Goal: Task Accomplishment & Management: Manage account settings

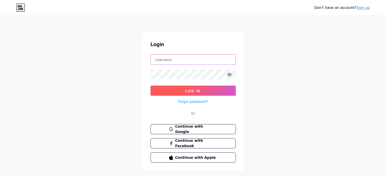
type input "HackingWork"
click at [211, 90] on button "Log In" at bounding box center [193, 91] width 85 height 10
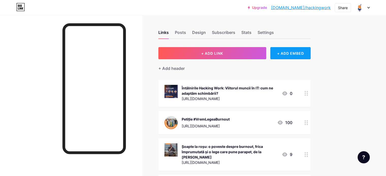
click at [304, 55] on div "+ ADD EMBED" at bounding box center [290, 53] width 40 height 12
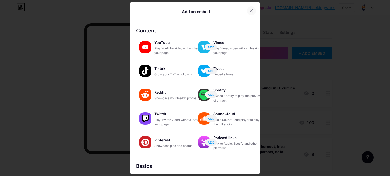
click at [250, 11] on icon at bounding box center [251, 11] width 3 height 3
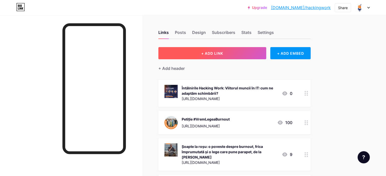
click at [249, 53] on button "+ ADD LINK" at bounding box center [212, 53] width 108 height 12
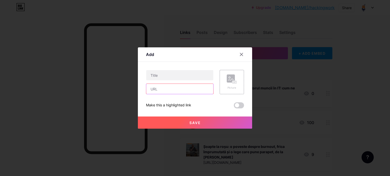
click at [182, 89] on input "text" at bounding box center [179, 89] width 67 height 10
paste input "[URL][DOMAIN_NAME]"
type input "[URL][DOMAIN_NAME]"
click at [236, 81] on rect at bounding box center [234, 82] width 4 height 3
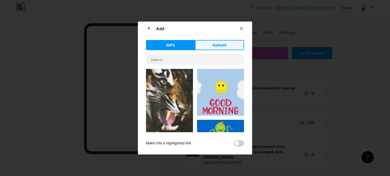
click at [214, 42] on button "Upload" at bounding box center [219, 45] width 49 height 10
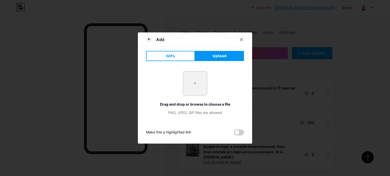
click at [193, 83] on input "file" at bounding box center [195, 84] width 24 height 24
type input "C:\fakepath\01 KPI - Doru - Portrait Thumbnail.png"
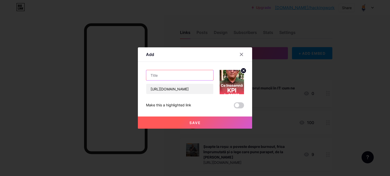
click at [184, 76] on input "text" at bounding box center [179, 75] width 67 height 10
type input "C"
click at [154, 78] on input "text" at bounding box center [179, 75] width 67 height 10
paste input "ghidul GRATUIT KPI by 7card"
click at [155, 77] on input "ghidul GRATUIT KPI by 7card" at bounding box center [179, 75] width 67 height 10
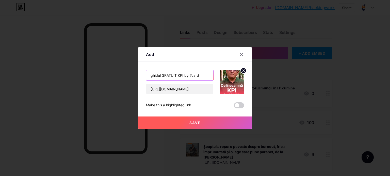
click at [153, 77] on input "ghidul GRATUIT KPI by 7card" at bounding box center [179, 75] width 67 height 10
type input "Ghidul GRATUIT KPI by 7card"
click at [196, 122] on span "Save" at bounding box center [194, 123] width 11 height 4
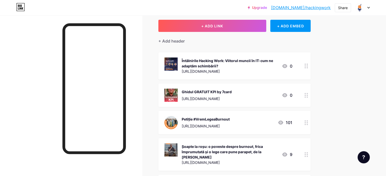
scroll to position [35, 0]
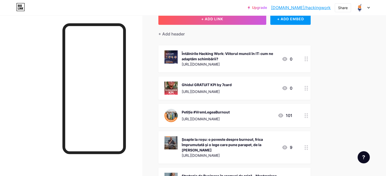
click at [230, 114] on div "Petiție #VremLegeaBurnout [URL][DOMAIN_NAME]" at bounding box center [206, 115] width 48 height 13
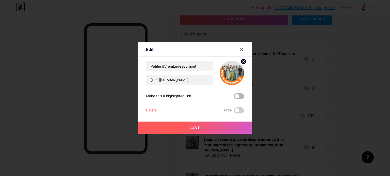
click at [239, 98] on span at bounding box center [239, 96] width 10 height 6
click at [234, 98] on input "checkbox" at bounding box center [234, 98] width 0 height 0
click at [217, 128] on button "Save" at bounding box center [195, 128] width 114 height 12
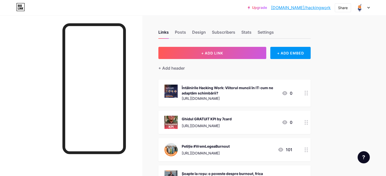
scroll to position [0, 0]
